Goal: Transaction & Acquisition: Obtain resource

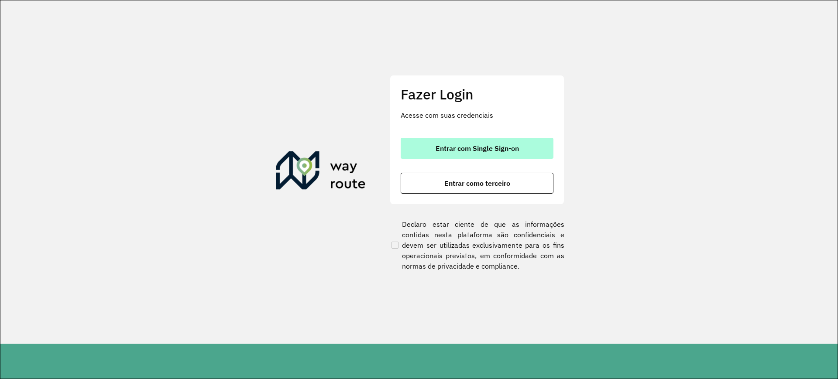
click at [452, 154] on button "Entrar com Single Sign-on" at bounding box center [476, 148] width 153 height 21
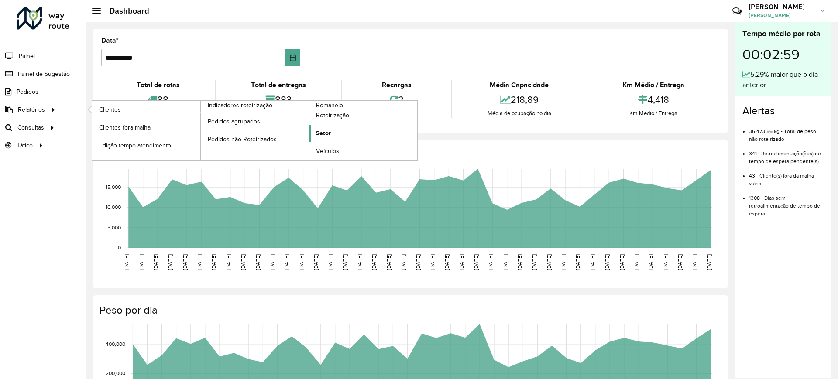
click at [331, 128] on link "Setor" at bounding box center [363, 133] width 108 height 17
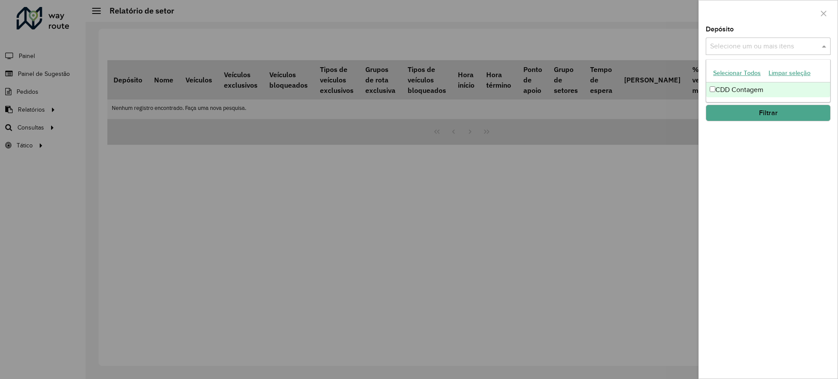
click at [789, 44] on input "text" at bounding box center [764, 46] width 112 height 10
click at [742, 84] on div "CDD Contagem" at bounding box center [768, 89] width 124 height 15
click at [740, 111] on button "Filtrar" at bounding box center [767, 113] width 125 height 17
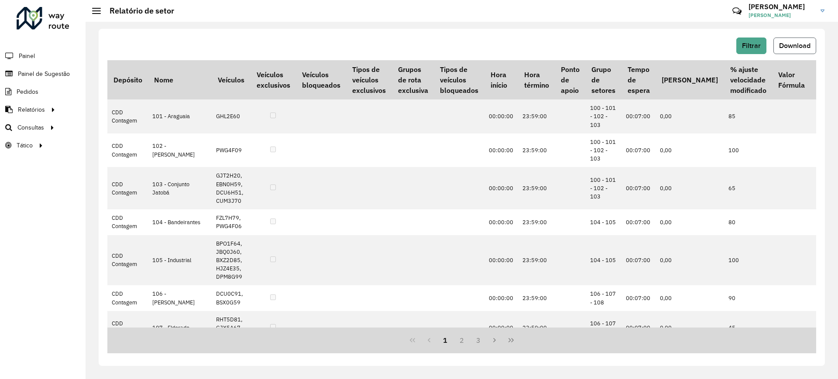
click at [797, 45] on span "Download" at bounding box center [794, 45] width 31 height 7
click at [803, 46] on span "Download" at bounding box center [794, 45] width 31 height 7
click at [778, 41] on button "Download" at bounding box center [794, 46] width 43 height 17
